Goal: Task Accomplishment & Management: Use online tool/utility

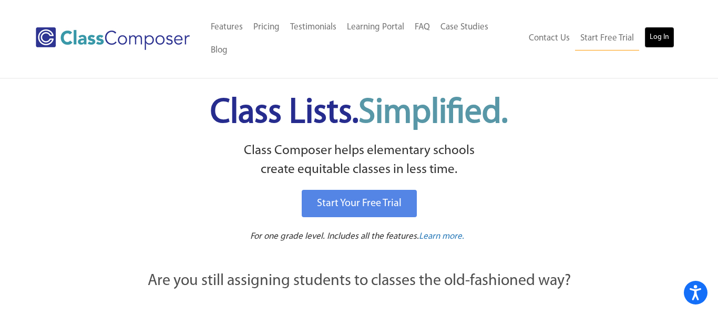
click at [665, 27] on link "Log In" at bounding box center [660, 37] width 30 height 21
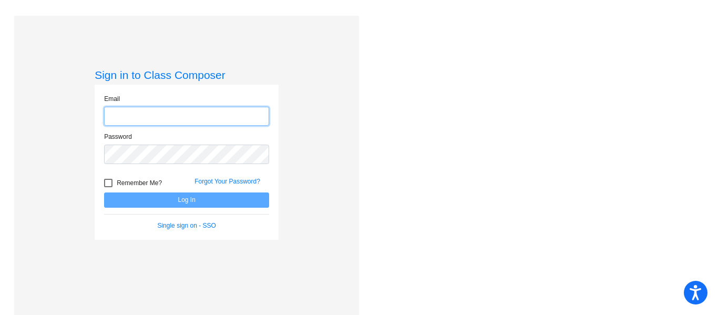
type input "[EMAIL_ADDRESS][DOMAIN_NAME]"
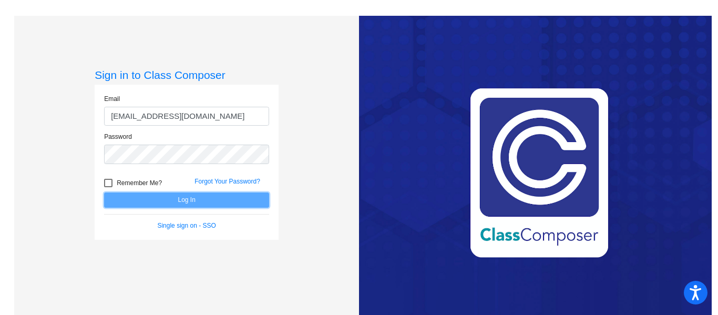
click at [183, 200] on button "Log In" at bounding box center [186, 199] width 165 height 15
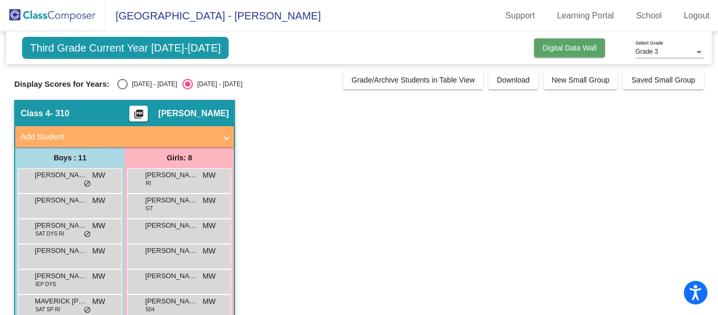
click at [566, 50] on span "Digital Data Wall" at bounding box center [570, 48] width 54 height 8
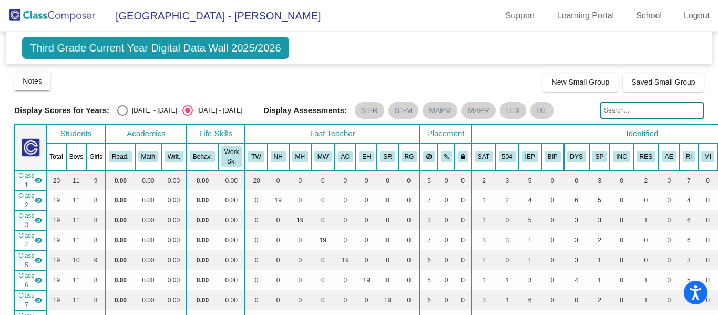
click at [117, 110] on div "Select an option" at bounding box center [122, 110] width 11 height 11
click at [122, 116] on input "2024 - 2025" at bounding box center [122, 116] width 1 height 1
radio input "true"
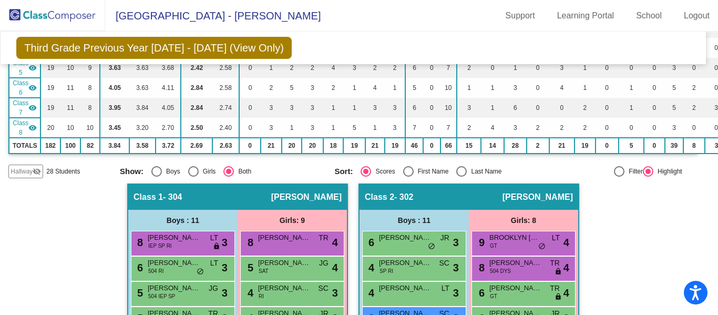
scroll to position [0, 6]
